Goal: Task Accomplishment & Management: Manage account settings

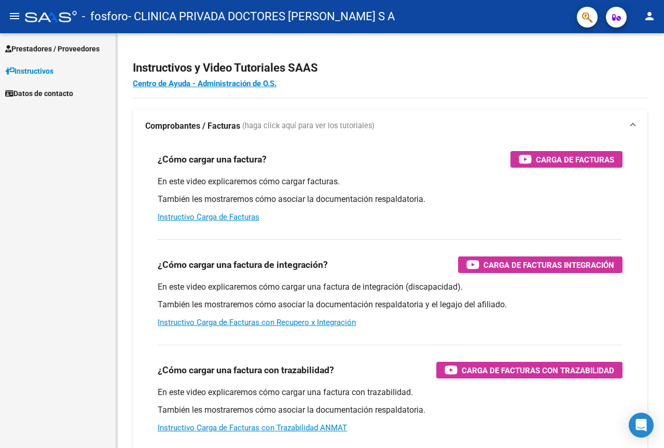
click at [47, 49] on span "Prestadores / Proveedores" at bounding box center [52, 48] width 94 height 11
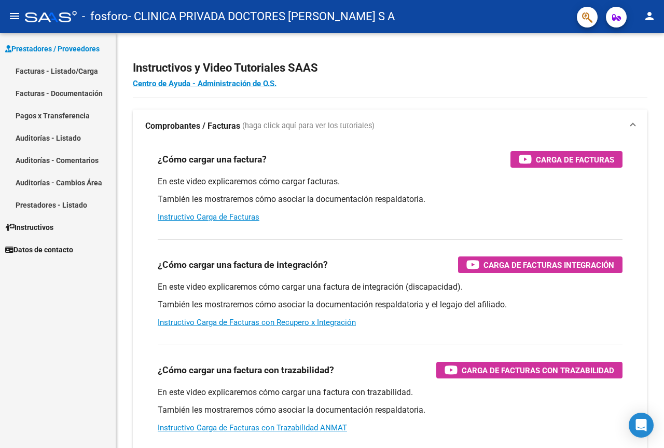
click at [34, 73] on link "Facturas - Listado/Carga" at bounding box center [58, 71] width 116 height 22
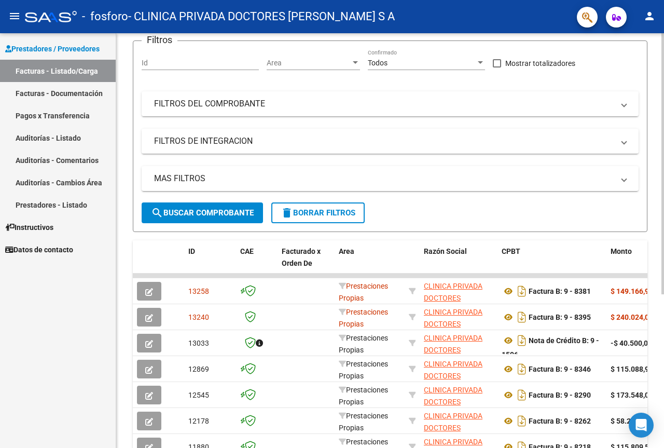
scroll to position [156, 0]
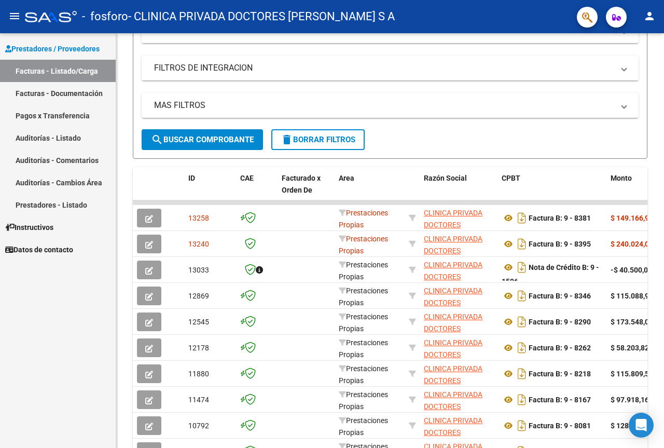
click at [72, 72] on link "Facturas - Listado/Carga" at bounding box center [58, 71] width 116 height 22
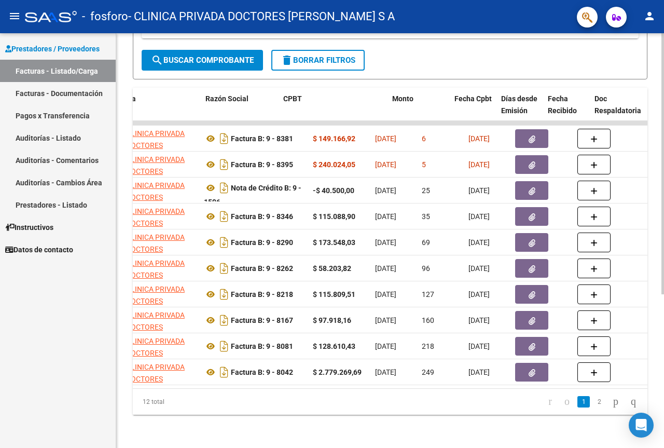
scroll to position [0, 218]
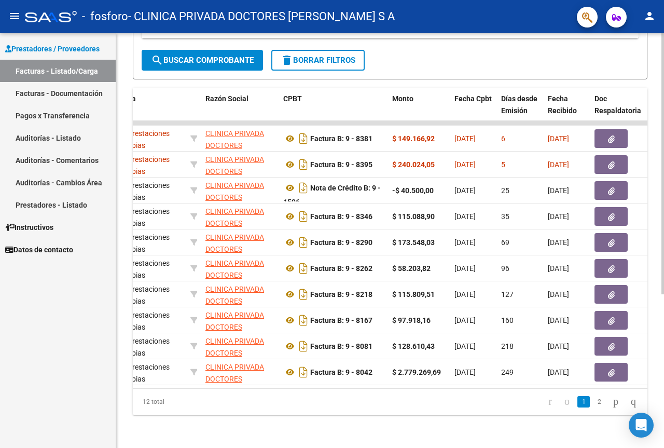
click at [267, 390] on div "12 total 1 2" at bounding box center [390, 402] width 515 height 26
click at [650, 15] on mat-icon "person" at bounding box center [649, 16] width 12 height 12
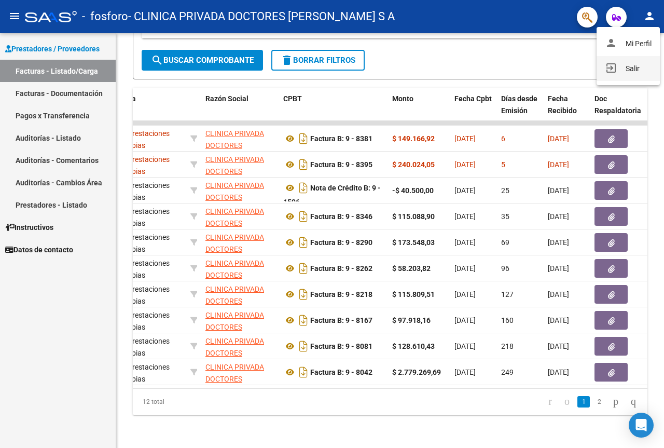
click at [639, 65] on button "exit_to_app Salir" at bounding box center [628, 68] width 63 height 25
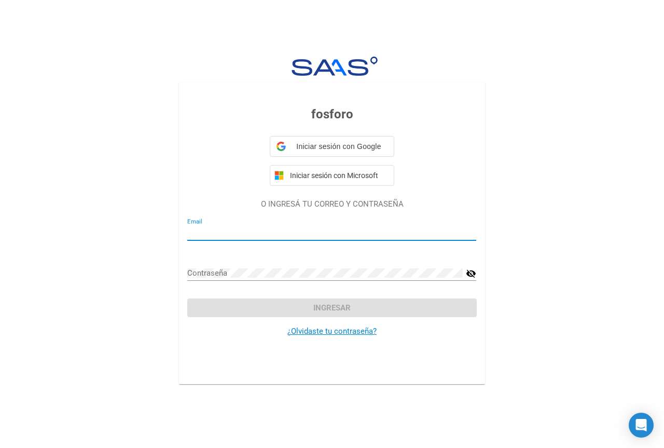
type input "[EMAIL_ADDRESS][DOMAIN_NAME]"
